Goal: Task Accomplishment & Management: Manage account settings

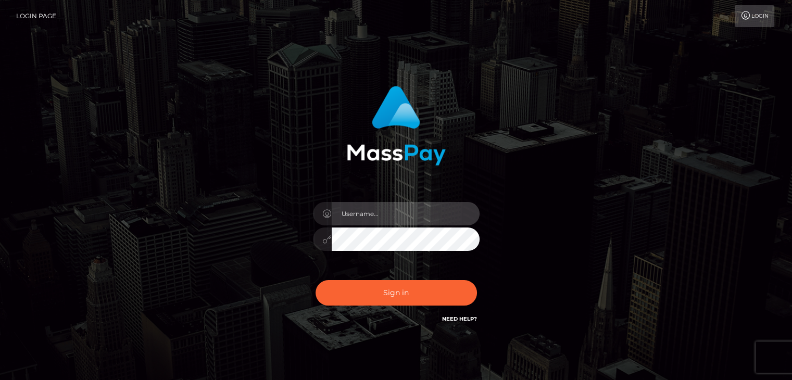
click at [403, 213] on input "text" at bounding box center [405, 213] width 148 height 23
checkbox input "true"
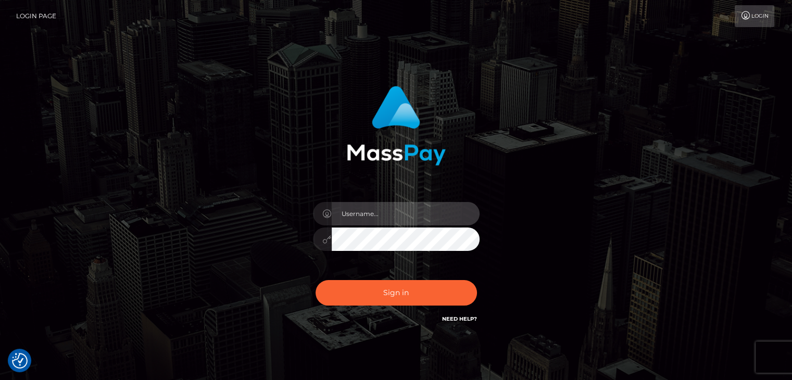
type input "[EMAIL_ADDRESS][DOMAIN_NAME]"
click at [381, 309] on div "Sign in Need Help?" at bounding box center [396, 297] width 182 height 46
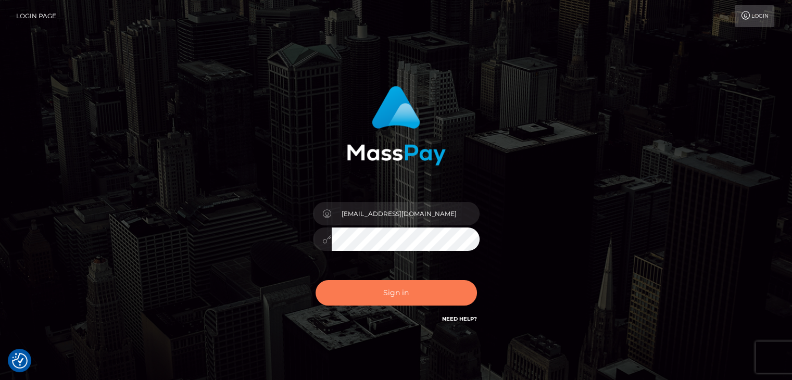
click at [373, 290] on button "Sign in" at bounding box center [395, 292] width 161 height 25
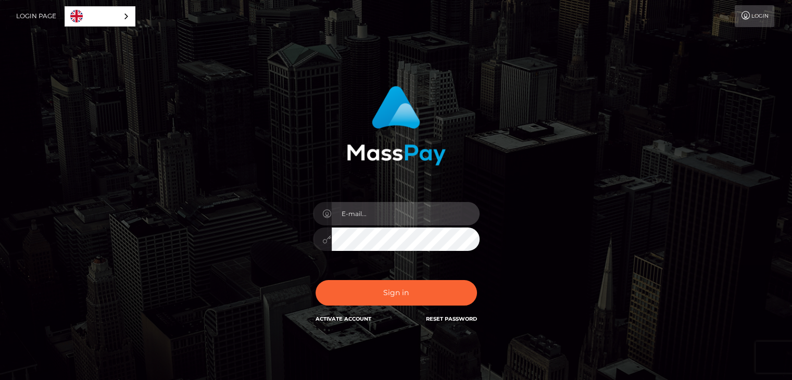
type input "[EMAIL_ADDRESS][DOMAIN_NAME]"
click at [248, 238] on div "In order to protect your account, we're utilizing the help of a captcha service…" at bounding box center [395, 210] width 593 height 265
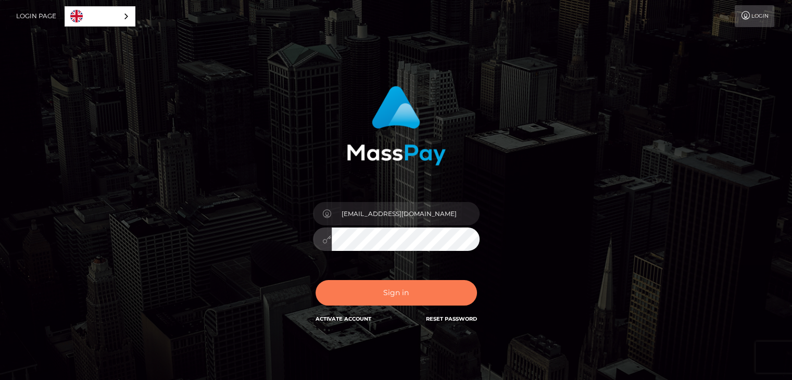
click at [335, 292] on button "Sign in" at bounding box center [395, 292] width 161 height 25
